Goal: Check status

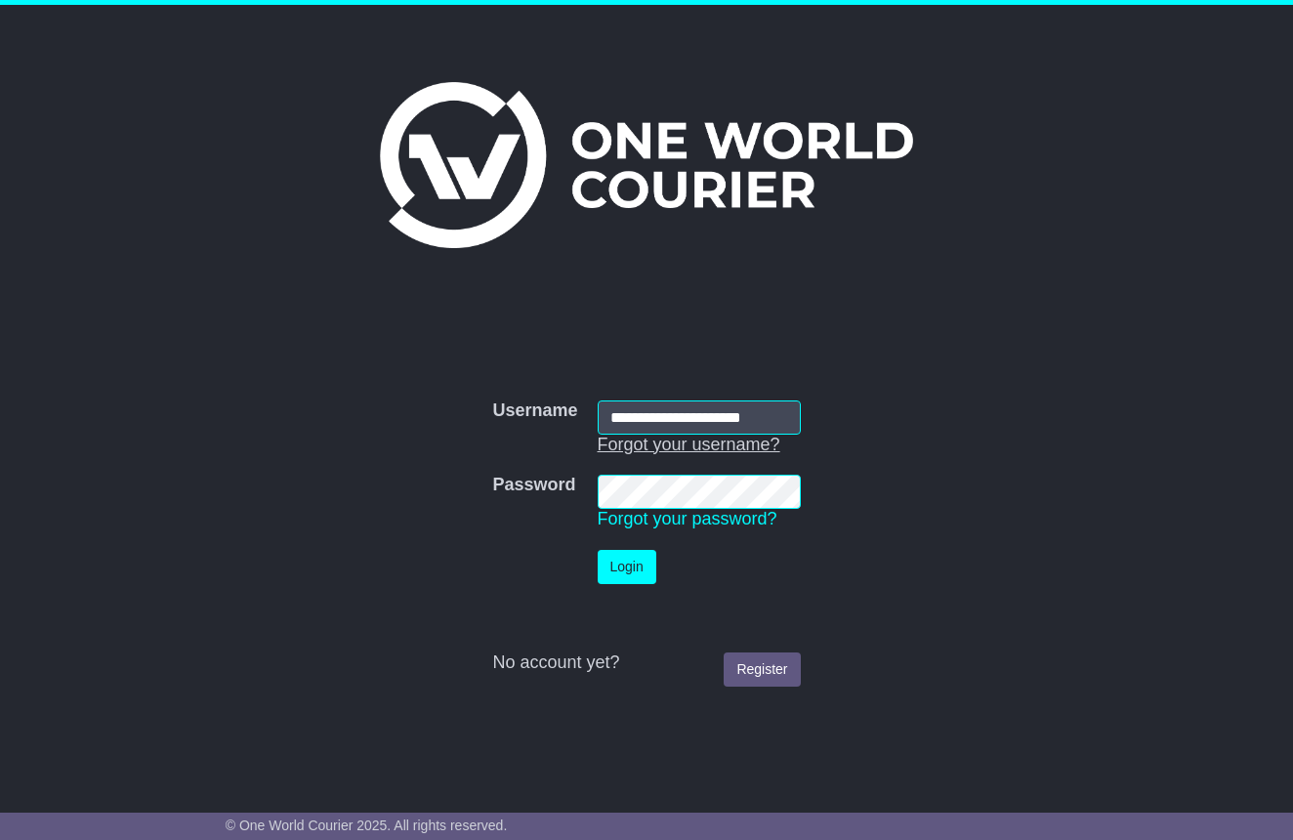
type input "**********"
click at [629, 565] on button "Login" at bounding box center [627, 567] width 59 height 34
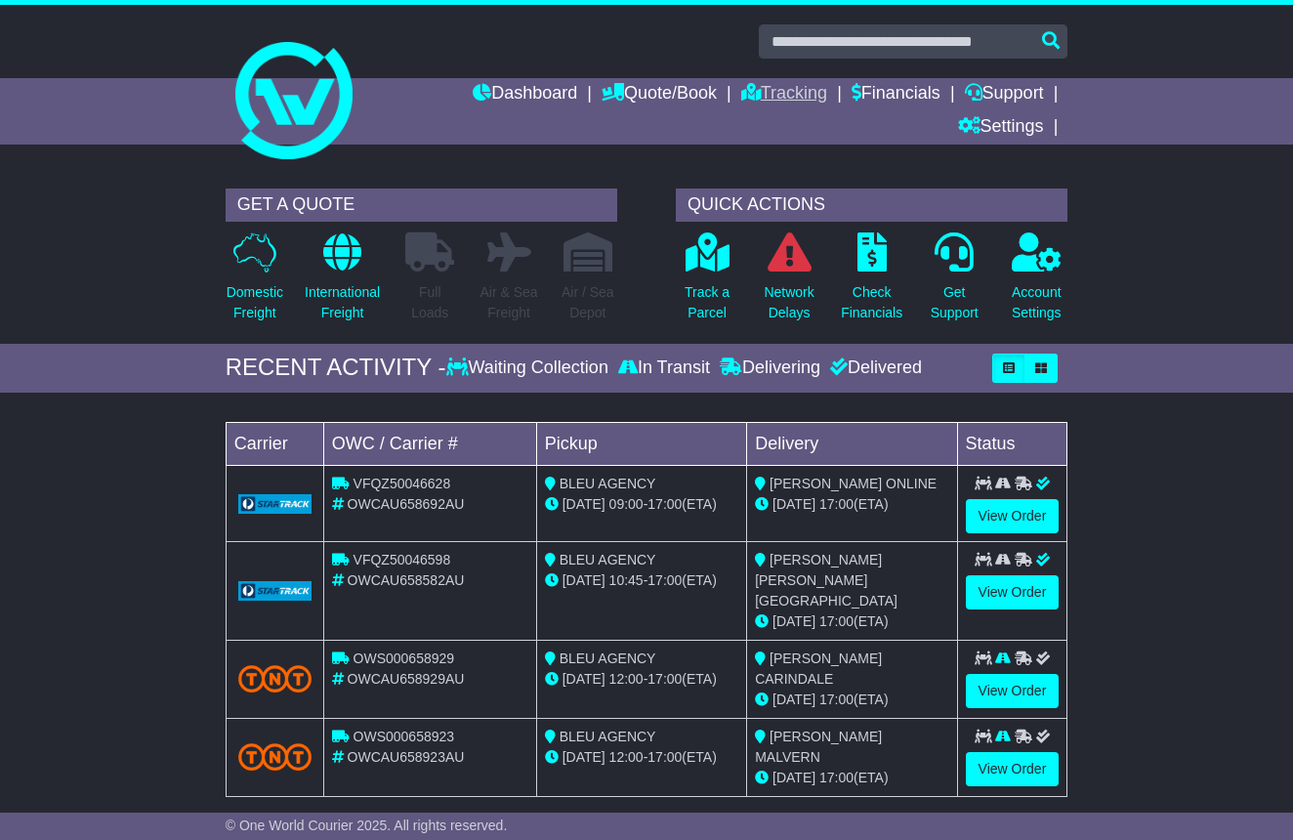
click at [756, 92] on link "Tracking" at bounding box center [784, 94] width 86 height 33
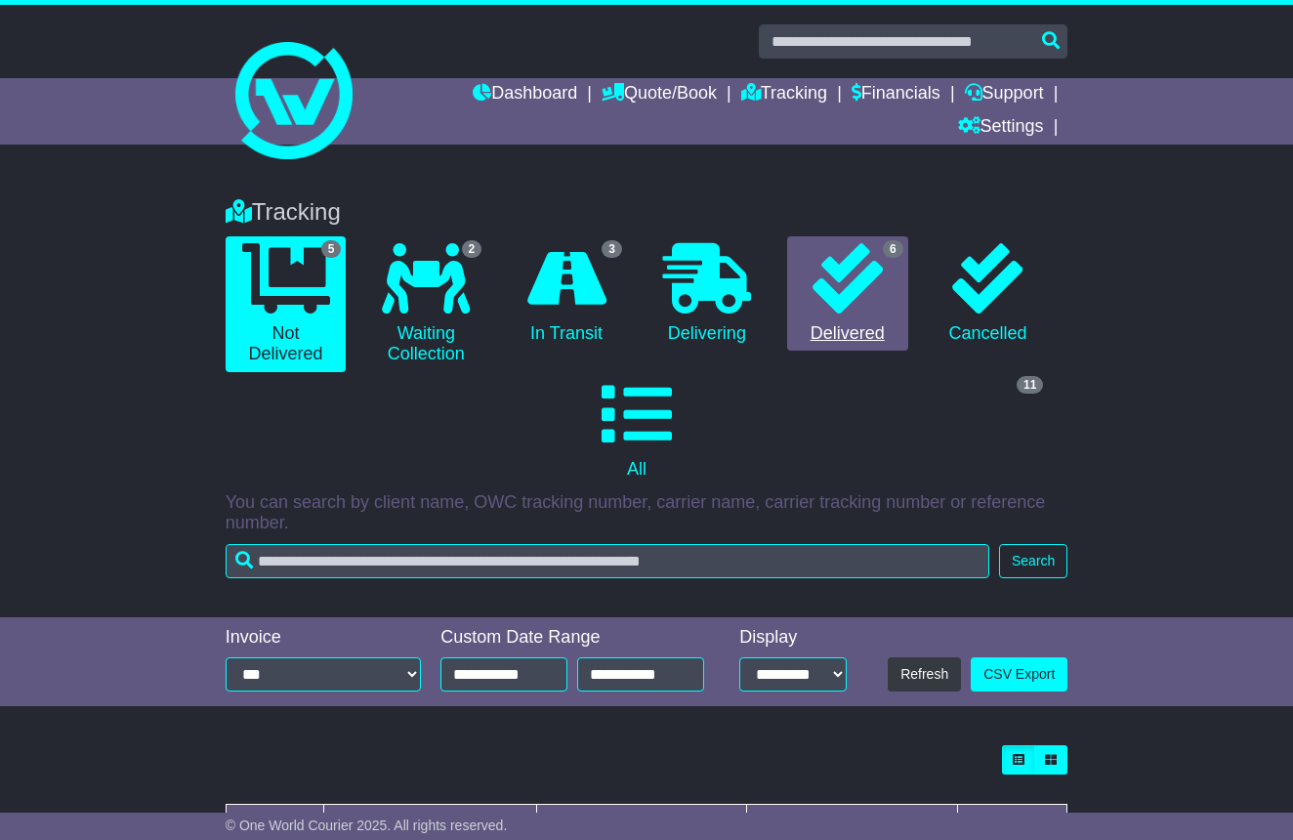
click at [827, 271] on icon at bounding box center [848, 278] width 70 height 70
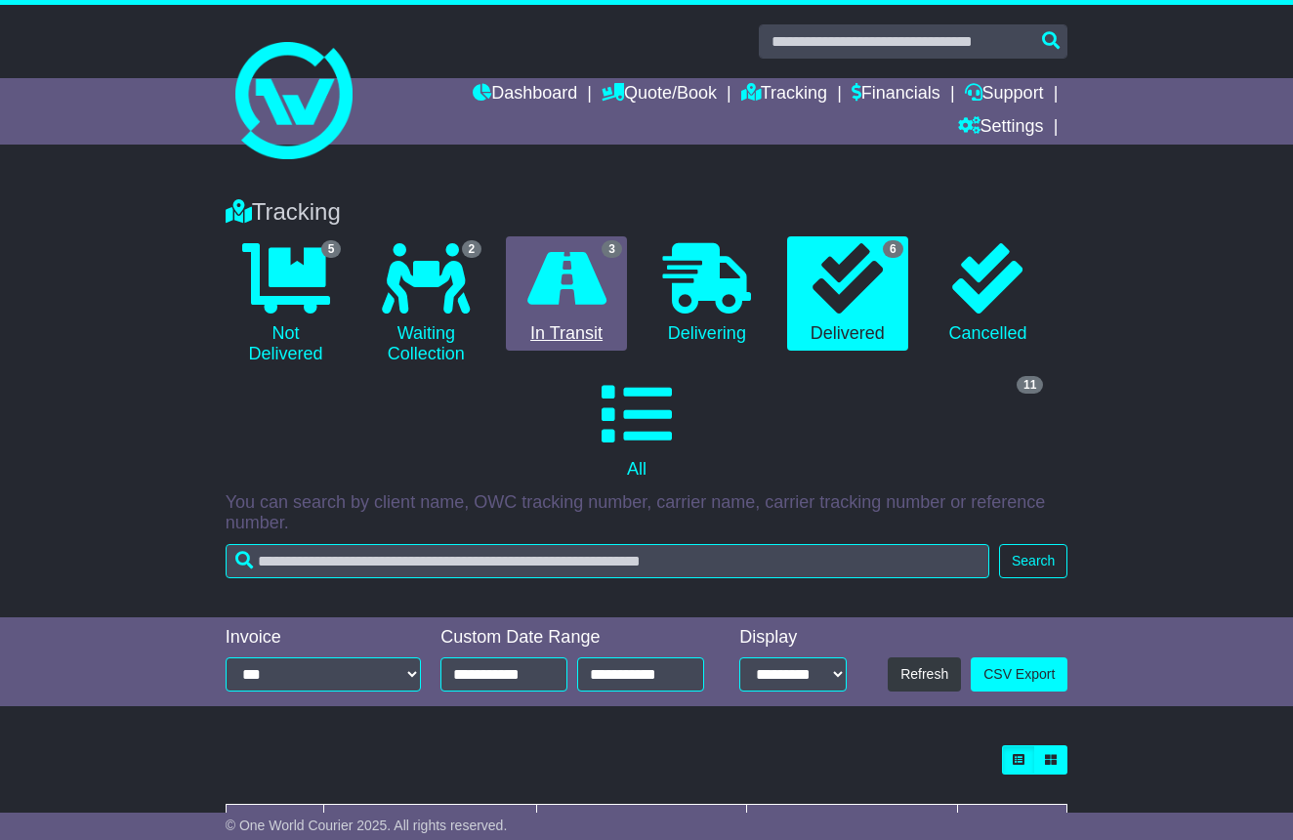
click at [584, 271] on icon at bounding box center [567, 278] width 79 height 70
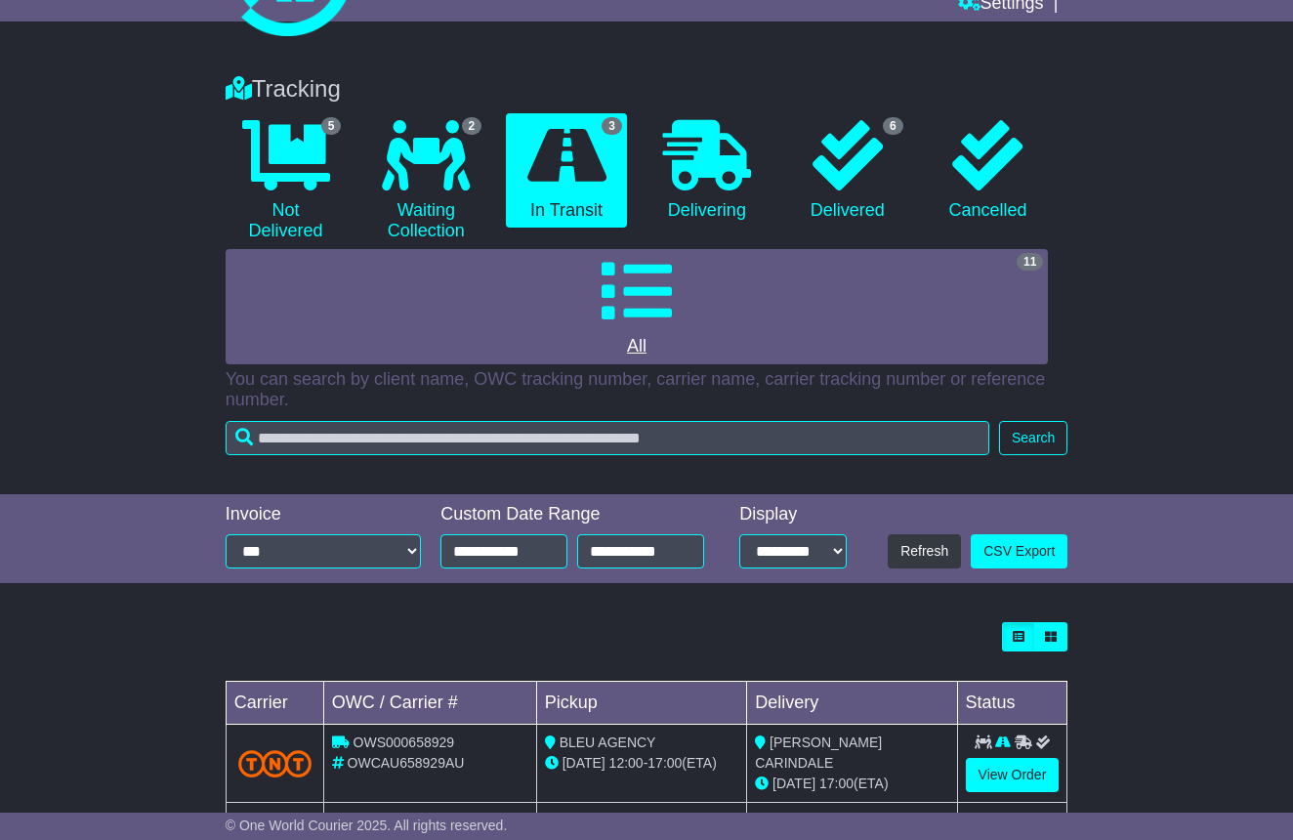
scroll to position [124, 0]
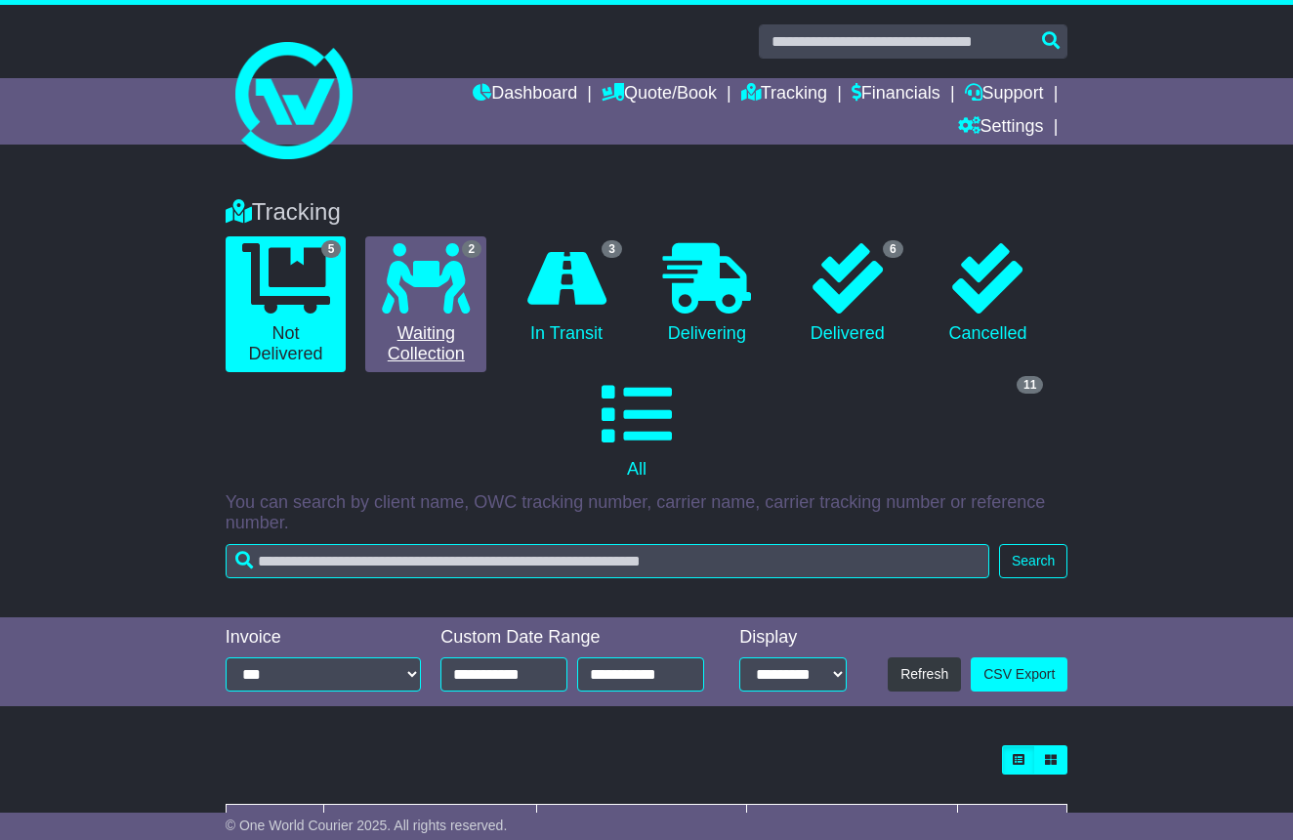
click at [424, 275] on icon at bounding box center [426, 278] width 88 height 70
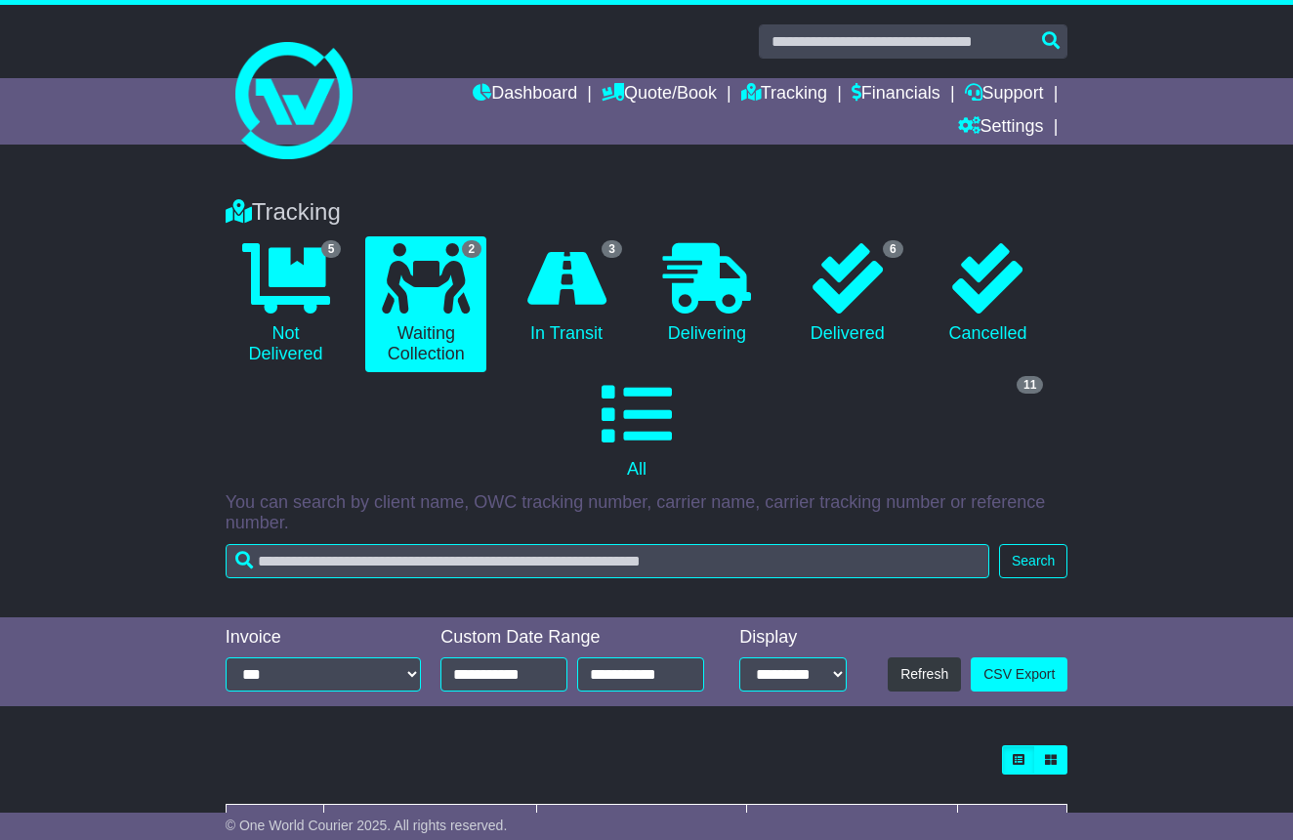
scroll to position [124, 0]
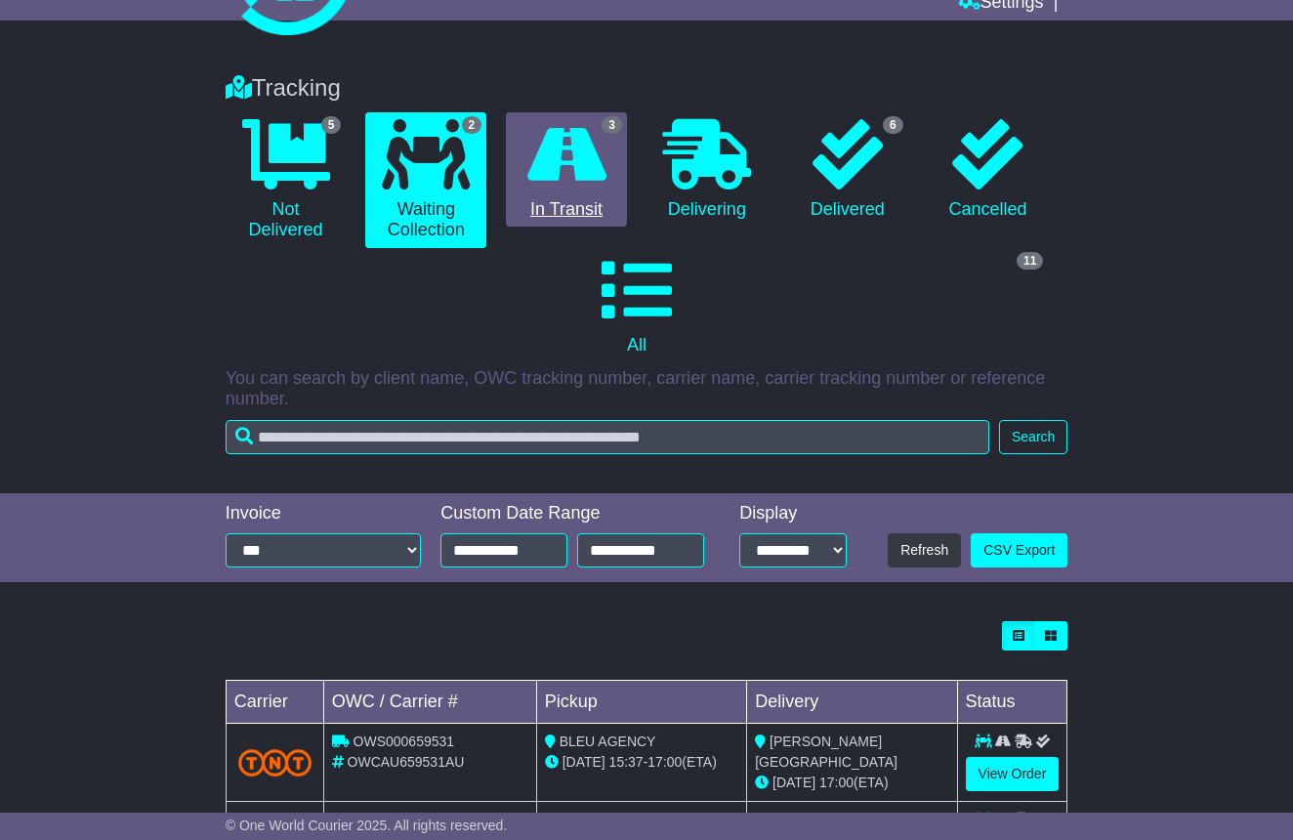
click at [572, 179] on icon at bounding box center [567, 154] width 79 height 70
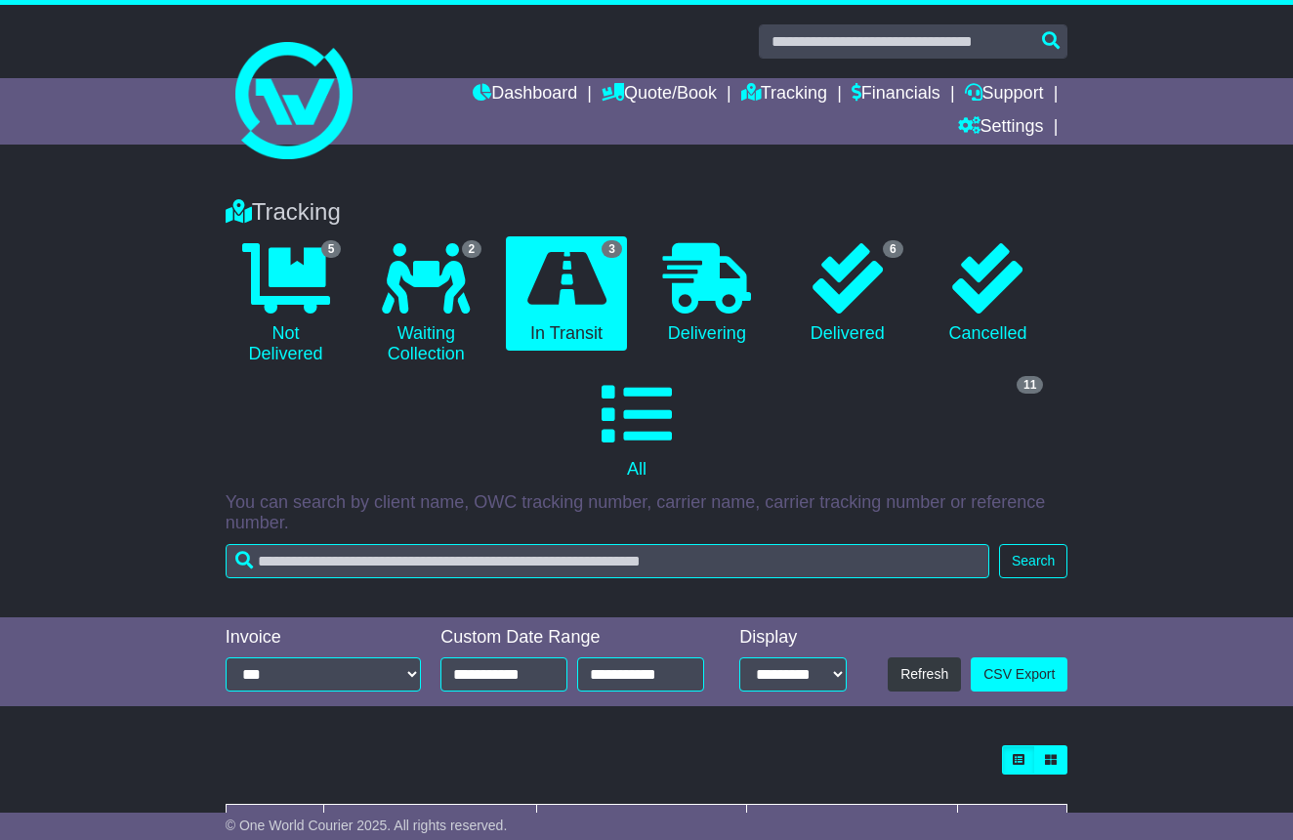
scroll to position [0, 0]
